Goal: Task Accomplishment & Management: Use online tool/utility

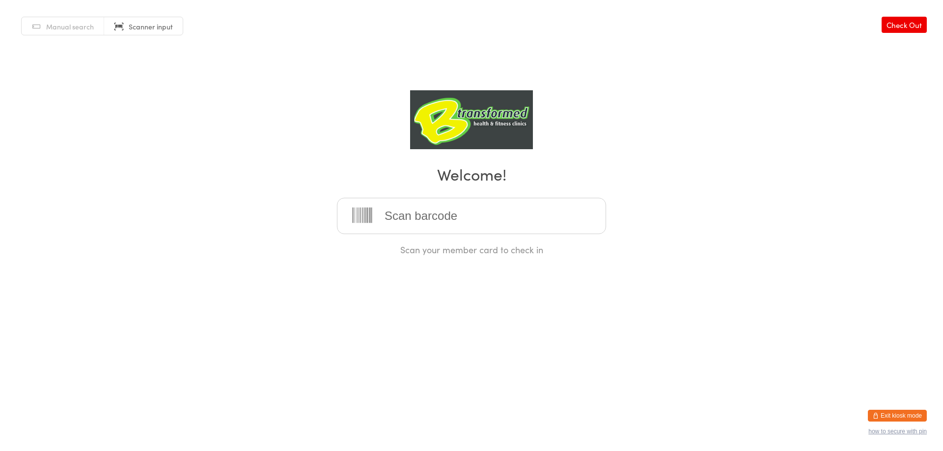
click at [414, 216] on input "search" at bounding box center [471, 216] width 269 height 36
type input "220037"
type input "220081"
click at [510, 259] on html "You have now entered Kiosk Mode. Members will be able to check themselves in us…" at bounding box center [471, 225] width 943 height 451
drag, startPoint x: 494, startPoint y: 224, endPoint x: 502, endPoint y: 221, distance: 9.2
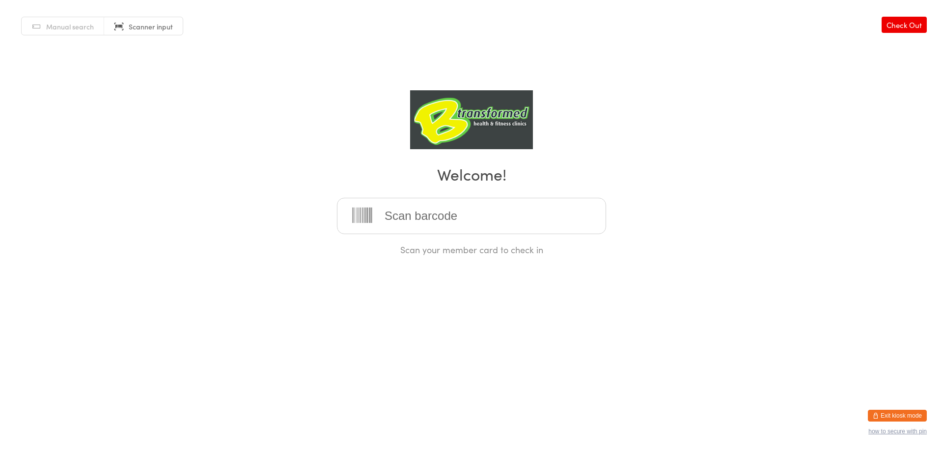
click at [494, 224] on input "search" at bounding box center [471, 216] width 269 height 36
type input "220036"
click at [396, 224] on input "search" at bounding box center [471, 216] width 269 height 36
type input "220033"
click at [412, 211] on input "search" at bounding box center [471, 216] width 269 height 36
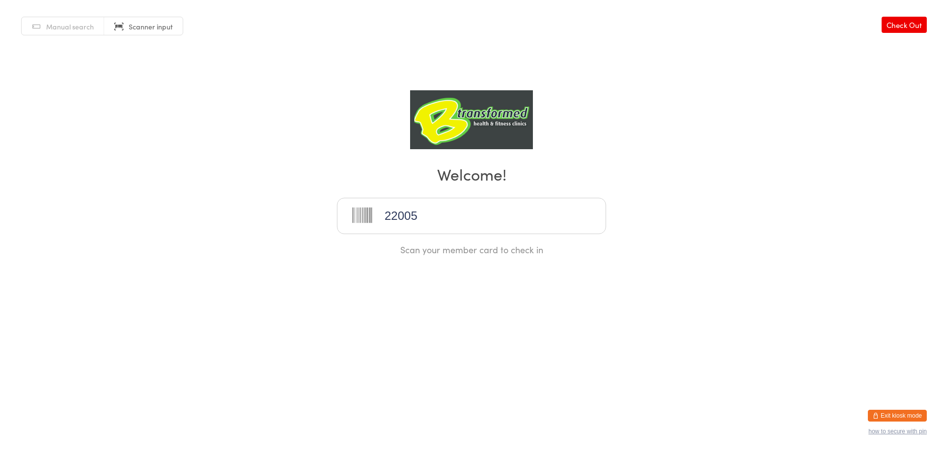
type input "220054"
